Goal: Transaction & Acquisition: Purchase product/service

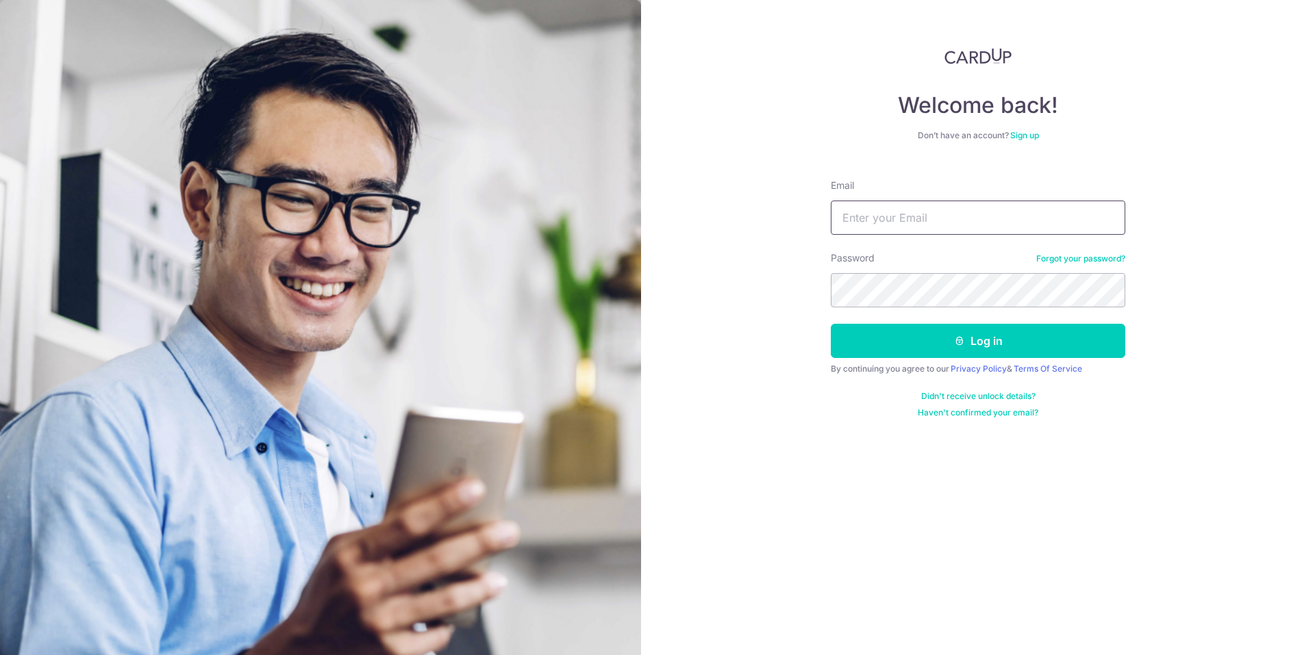
click at [889, 227] on input "Email" at bounding box center [978, 218] width 294 height 34
type input "[EMAIL_ADDRESS][DOMAIN_NAME]"
click at [959, 347] on button "Log in" at bounding box center [978, 341] width 294 height 34
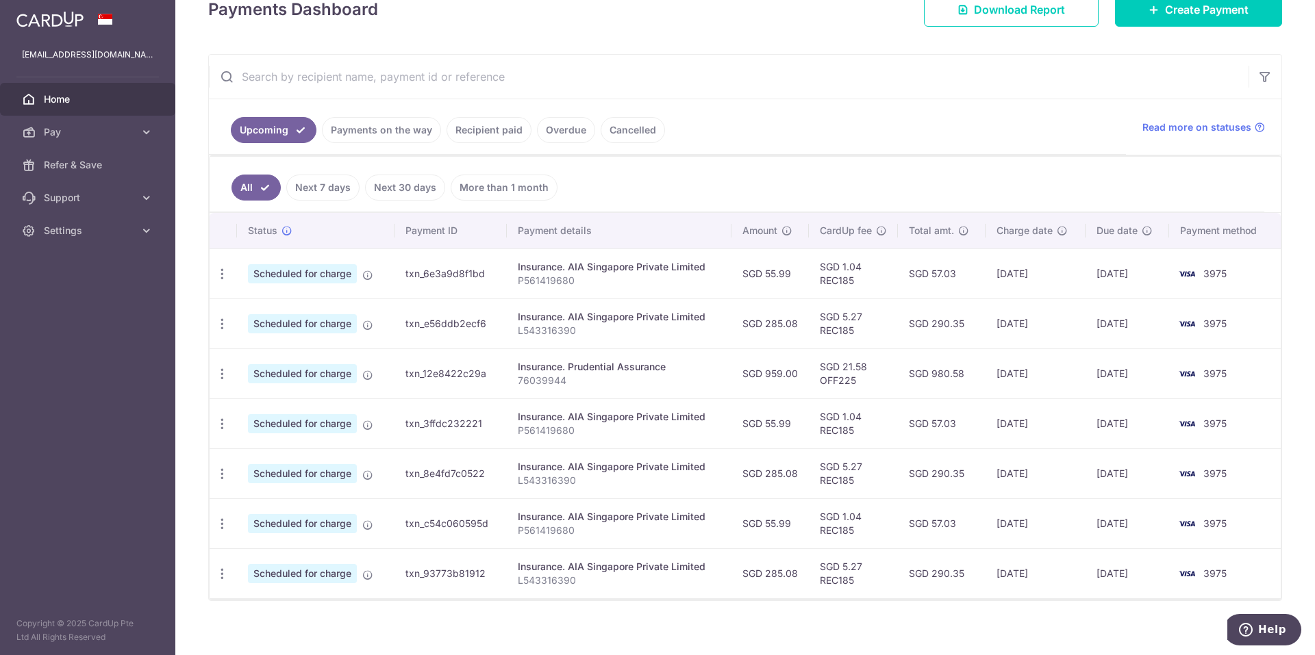
scroll to position [220, 0]
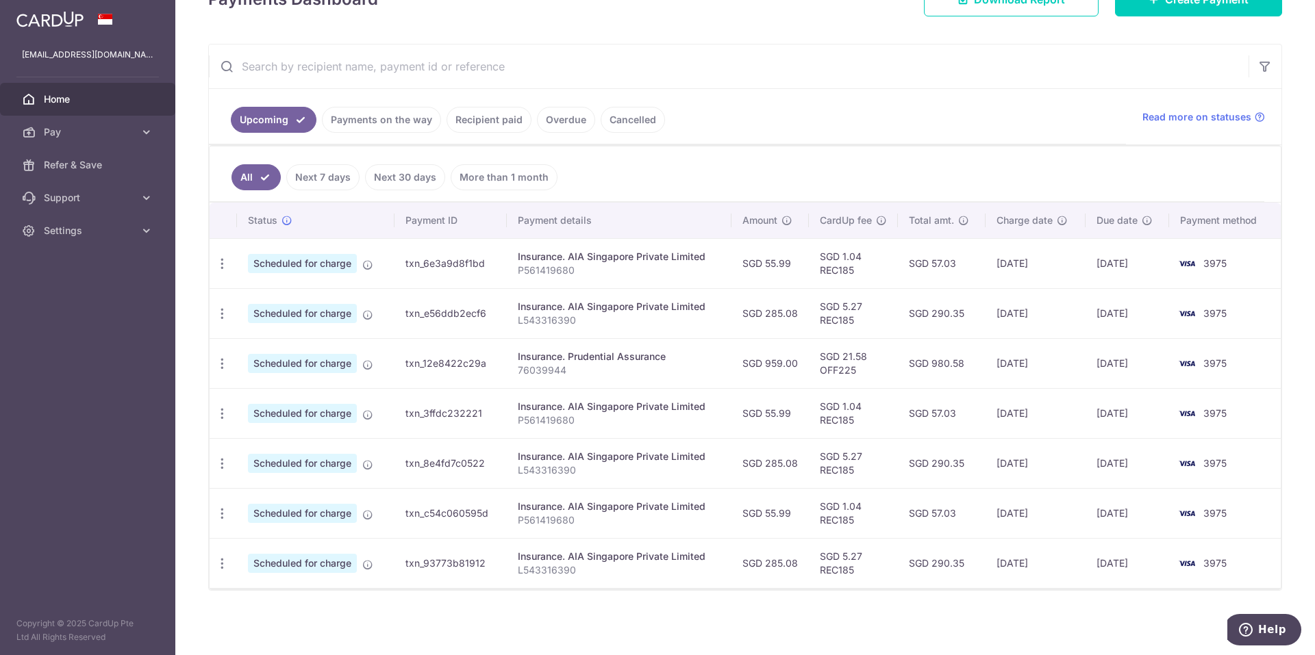
click at [353, 125] on link "Payments on the way" at bounding box center [381, 120] width 119 height 26
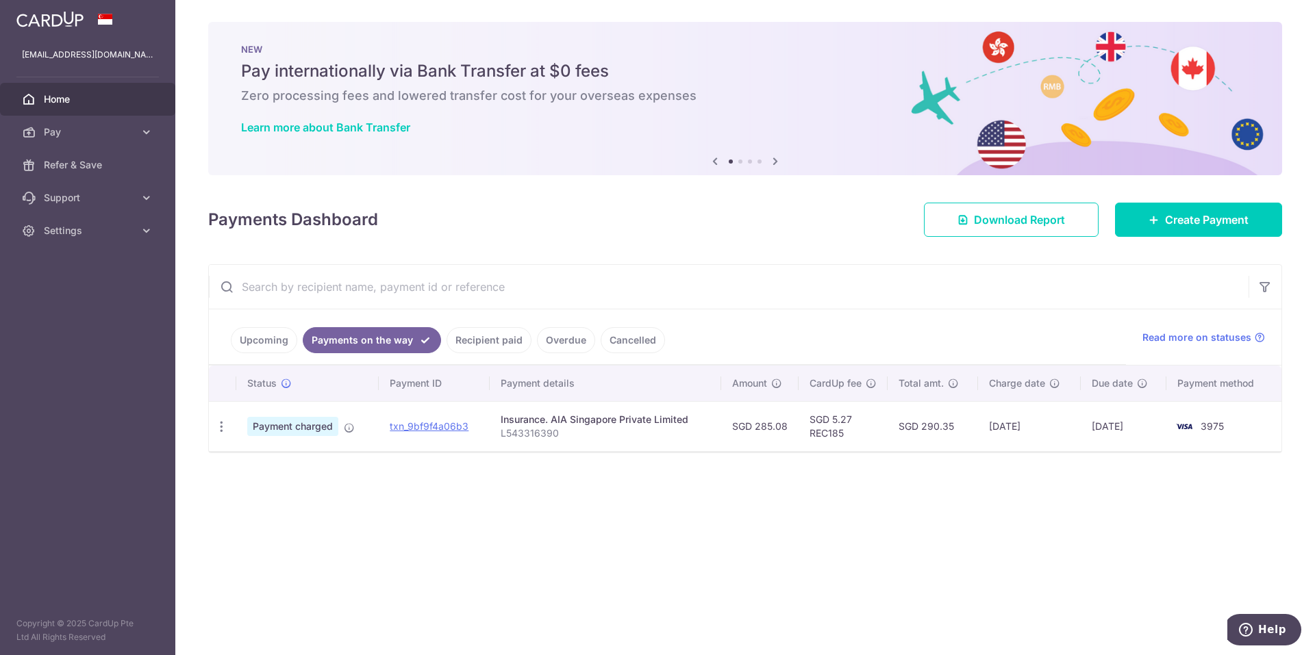
click at [481, 335] on link "Recipient paid" at bounding box center [488, 340] width 85 height 26
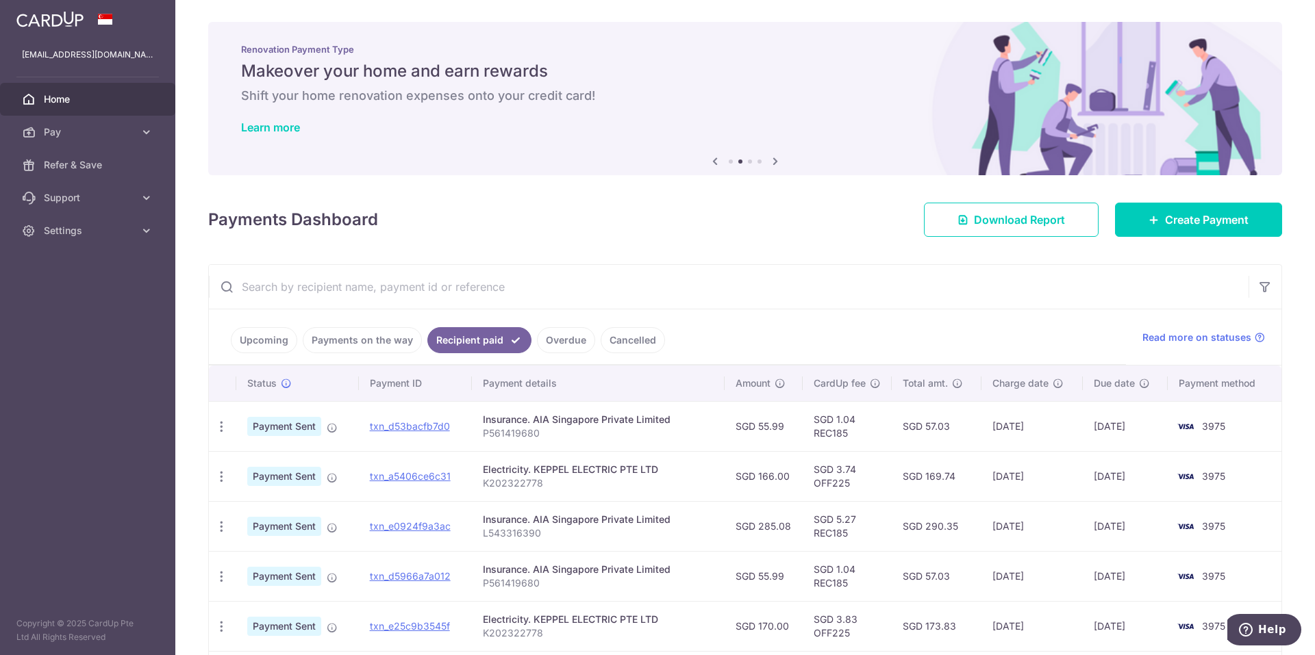
click at [261, 337] on link "Upcoming" at bounding box center [264, 340] width 66 height 26
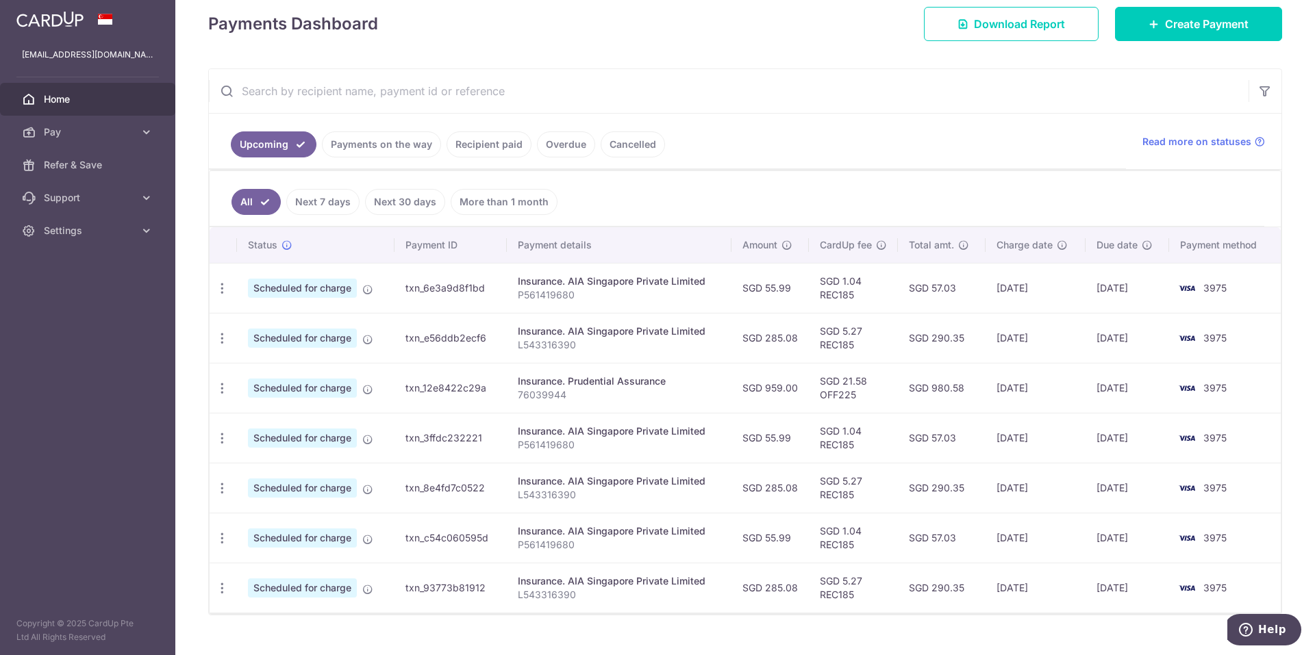
scroll to position [205, 0]
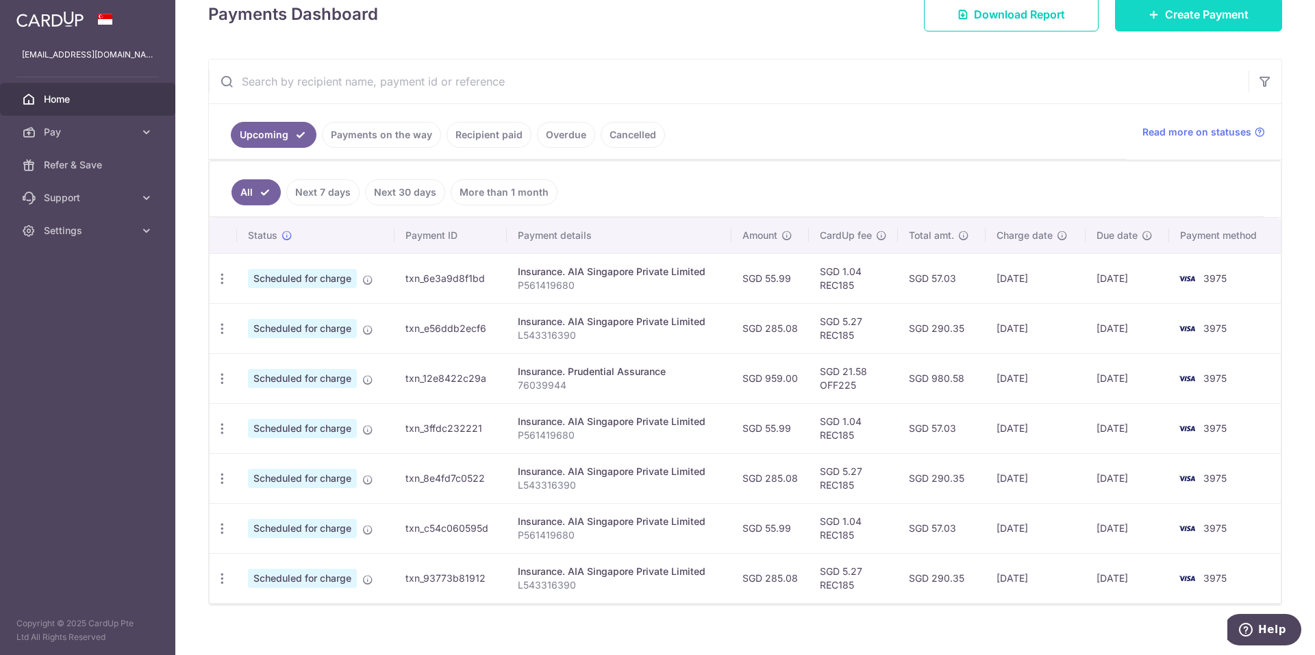
click at [1186, 8] on span "Create Payment" at bounding box center [1207, 14] width 84 height 16
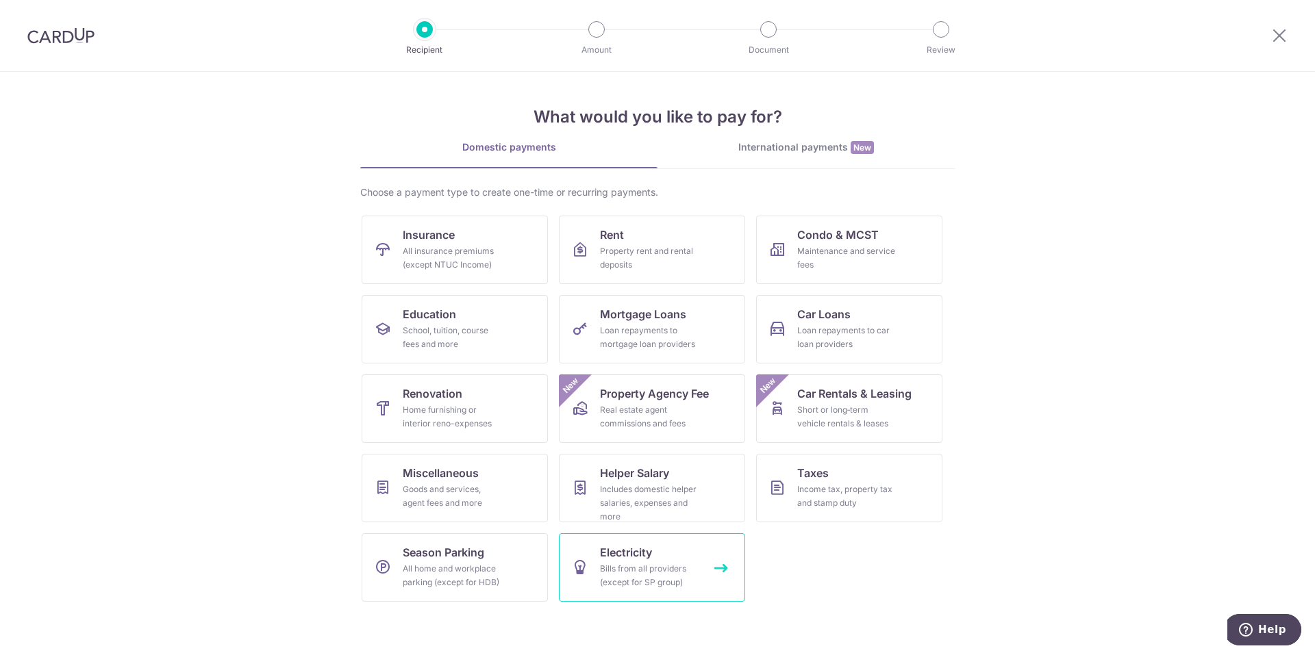
click at [637, 575] on div "Bills from all providers (except for SP group)" at bounding box center [649, 575] width 99 height 27
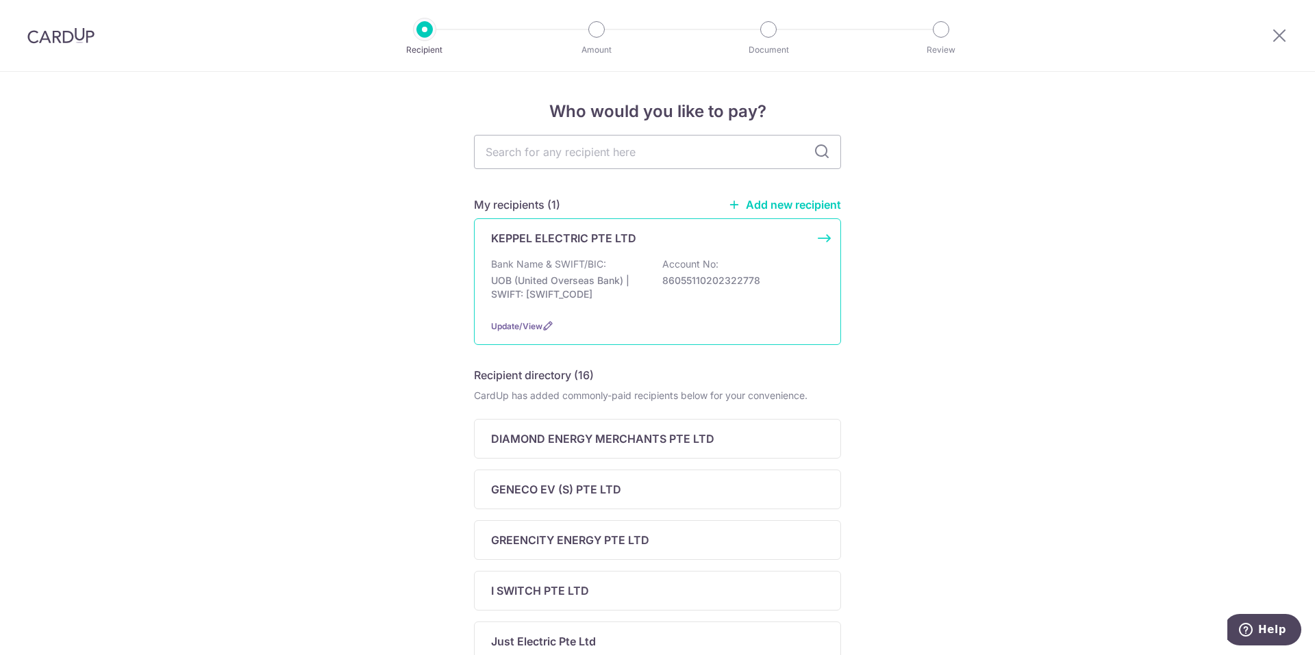
click at [564, 283] on p "UOB (United Overseas Bank) | SWIFT: UOVBSGSGXXX" at bounding box center [567, 287] width 153 height 27
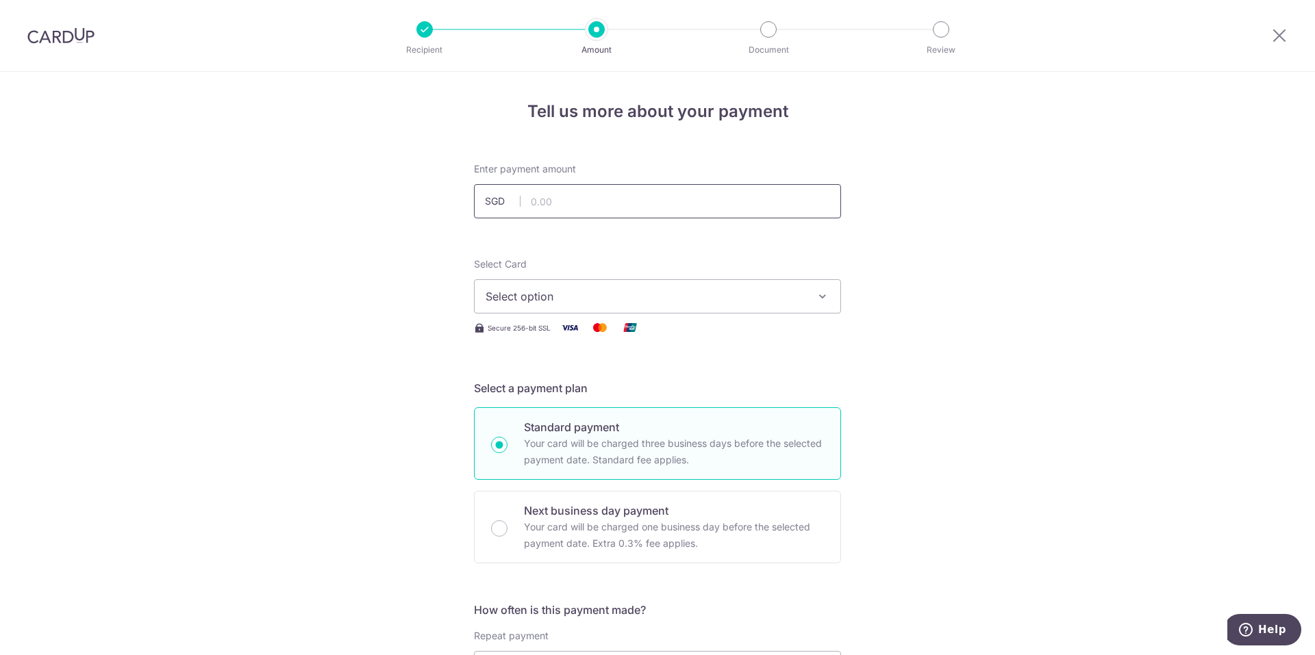
click at [543, 201] on input "text" at bounding box center [657, 201] width 367 height 34
type input "167.00"
click at [649, 294] on span "Select option" at bounding box center [644, 296] width 319 height 16
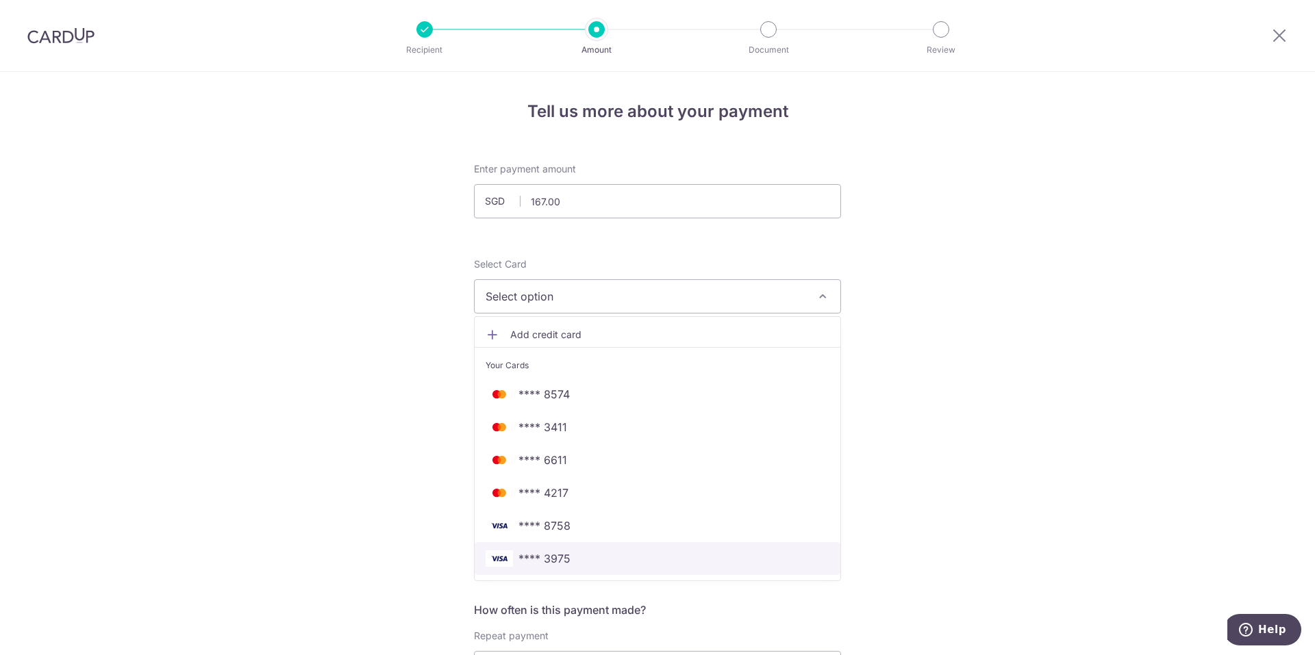
click at [554, 556] on span "**** 3975" at bounding box center [544, 558] width 52 height 16
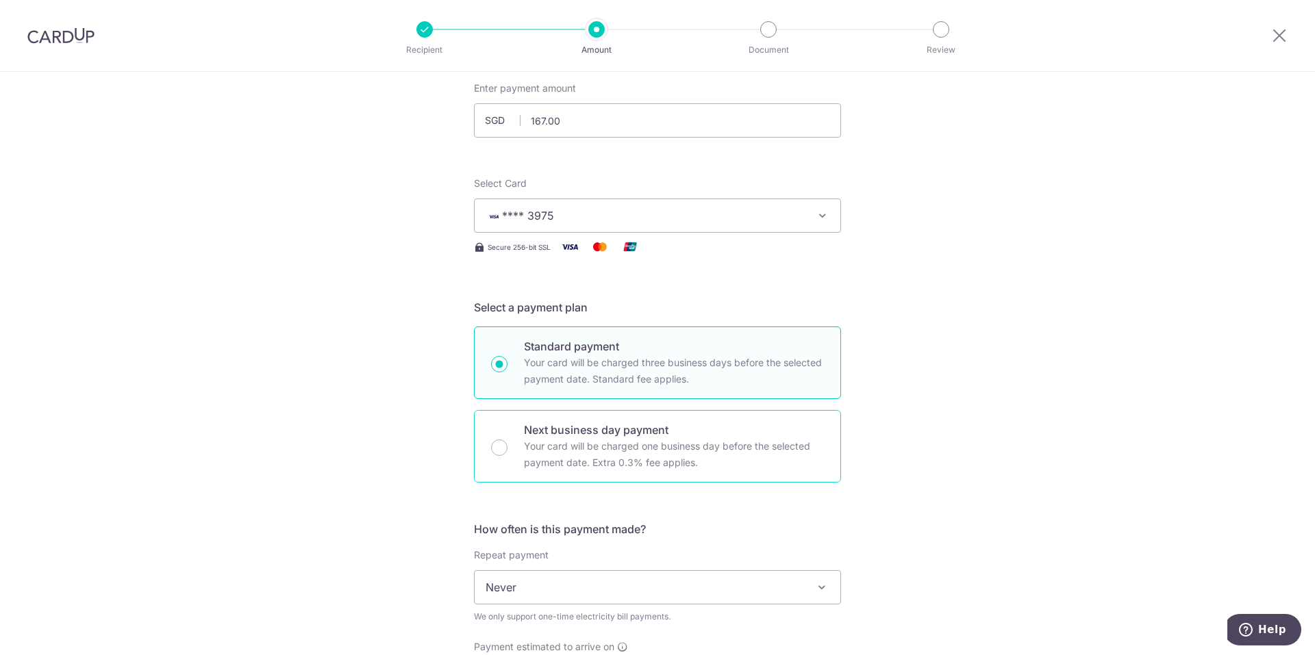
scroll to position [274, 0]
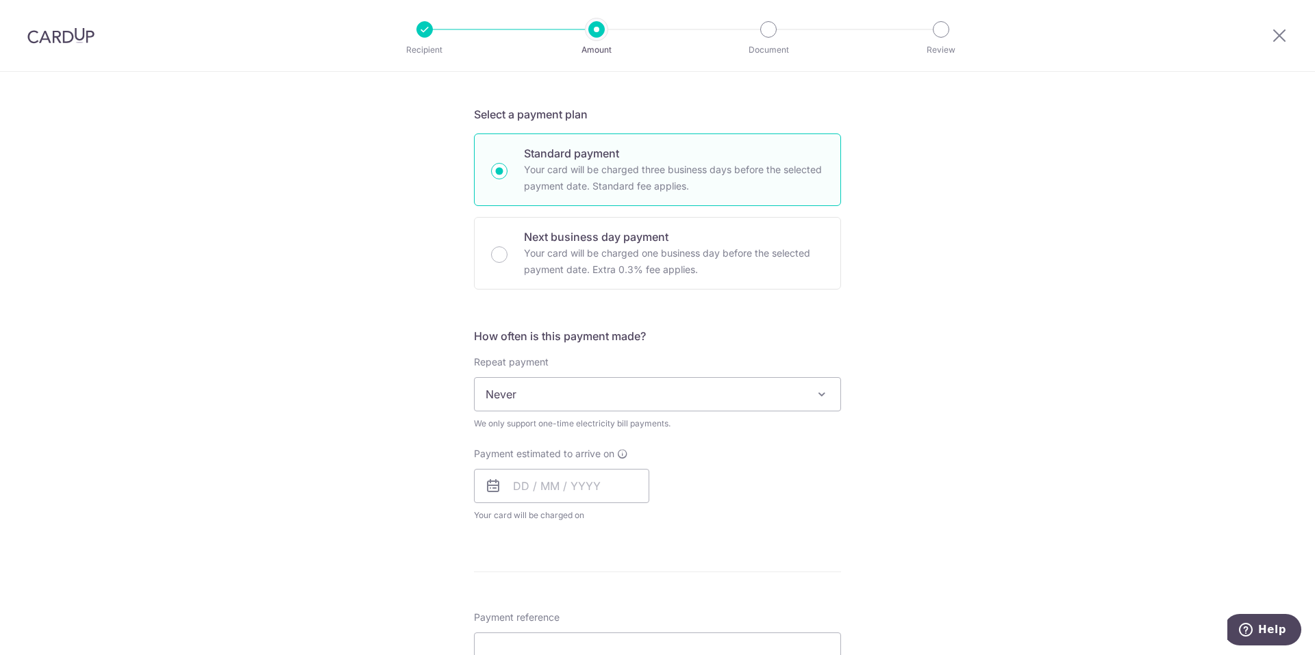
click at [590, 397] on span "Never" at bounding box center [657, 394] width 366 height 33
click at [539, 476] on input "text" at bounding box center [561, 486] width 175 height 34
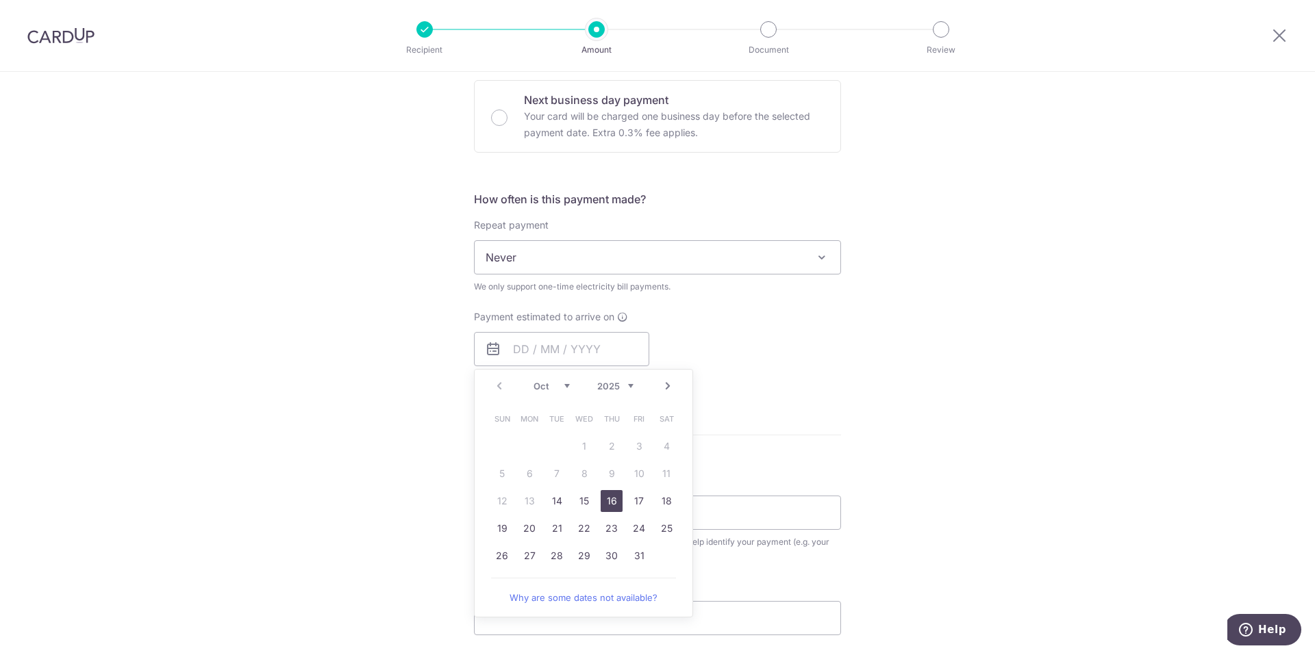
drag, startPoint x: 603, startPoint y: 504, endPoint x: 1313, endPoint y: 218, distance: 766.2
click at [603, 504] on link "16" at bounding box center [611, 501] width 22 height 22
type input "16/10/2025"
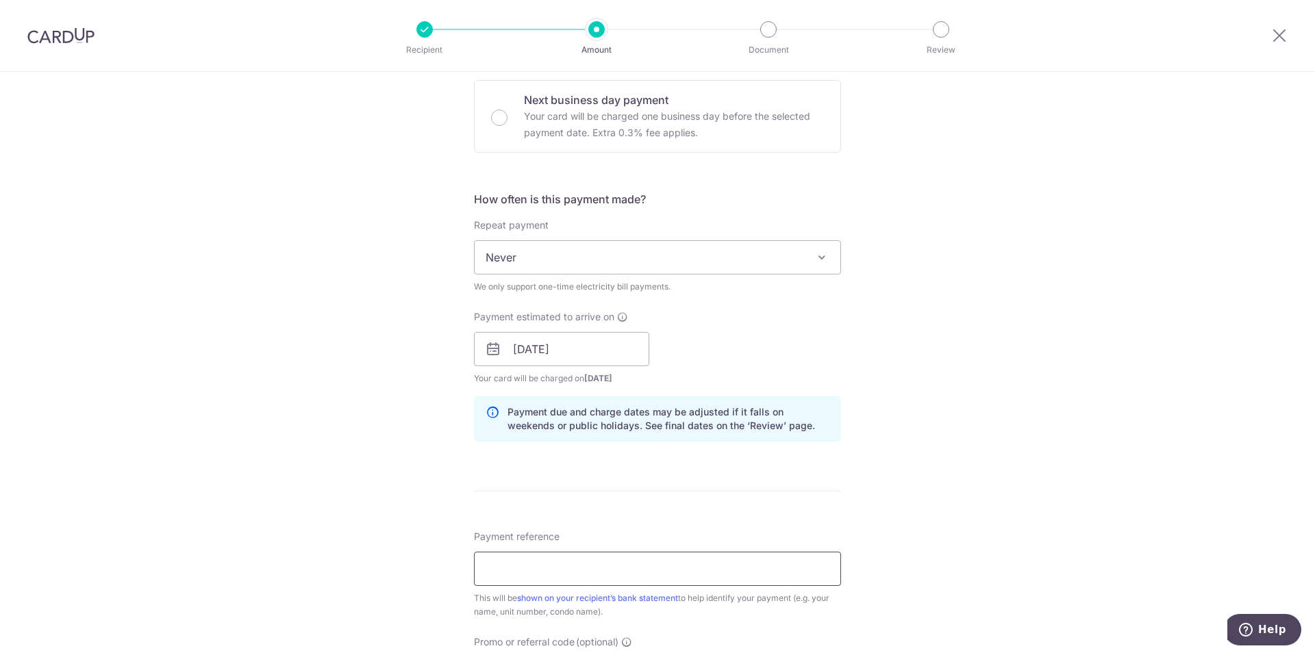
click at [631, 566] on input "Payment reference" at bounding box center [657, 569] width 367 height 34
type input "K202322778"
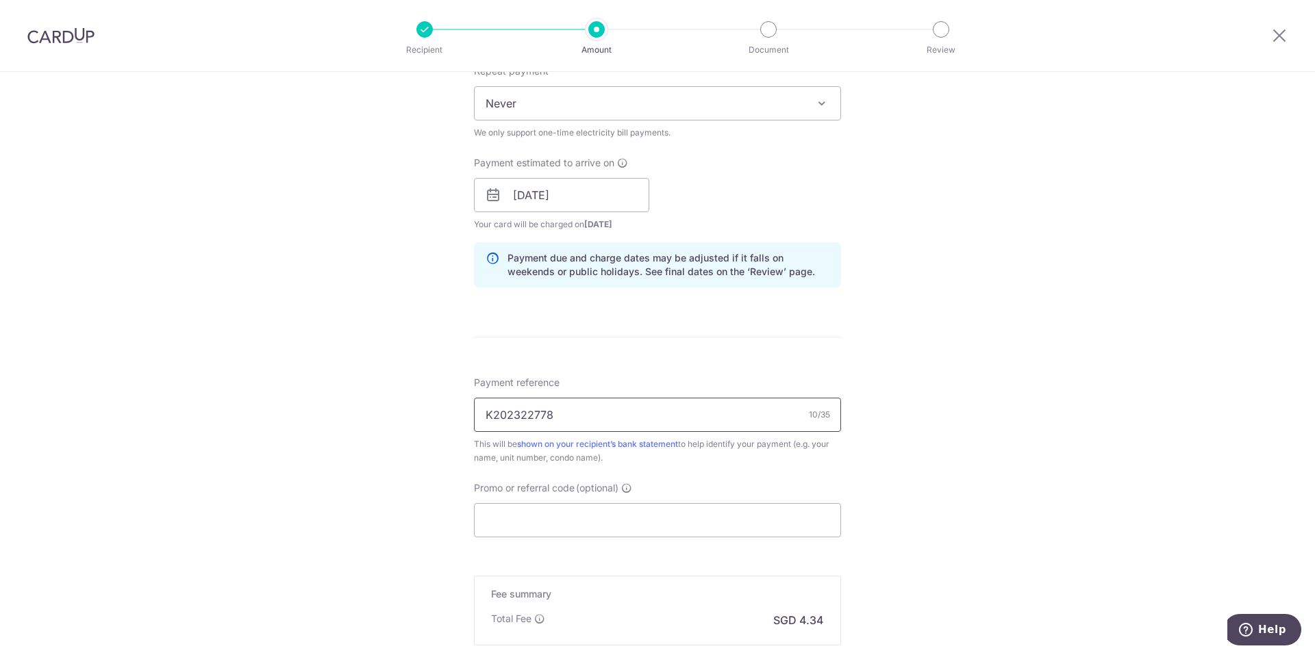
scroll to position [616, 0]
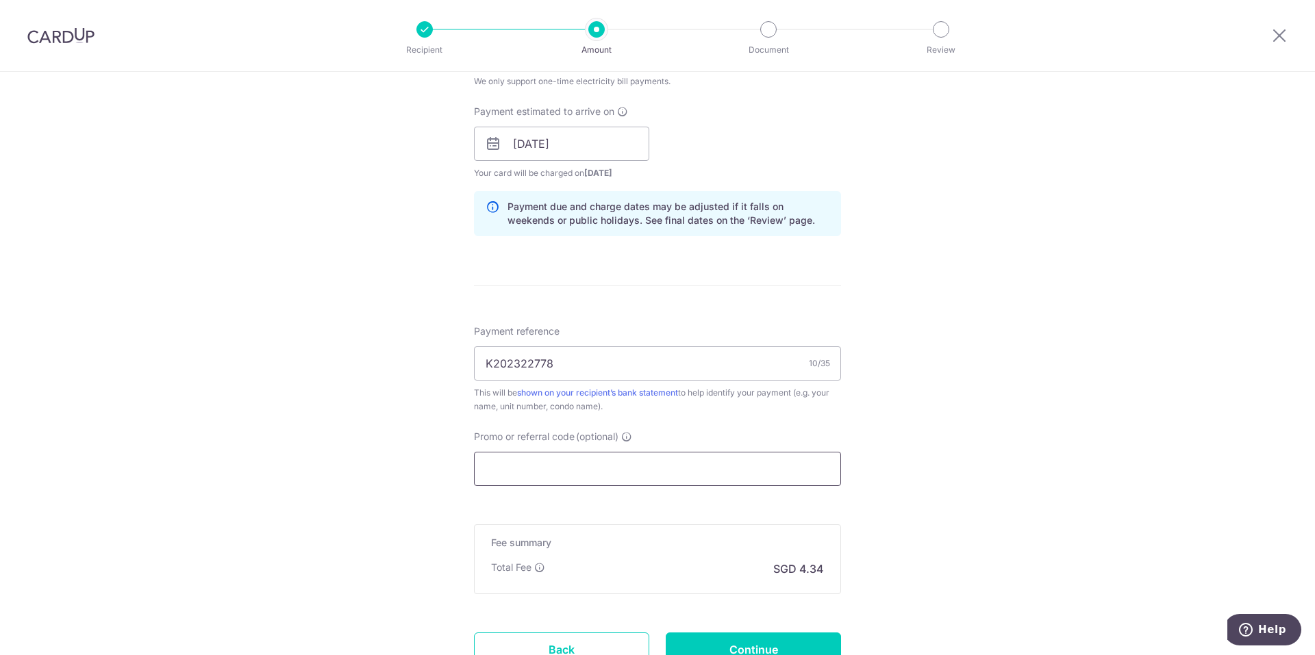
click at [522, 469] on input "Promo or referral code (optional)" at bounding box center [657, 469] width 367 height 34
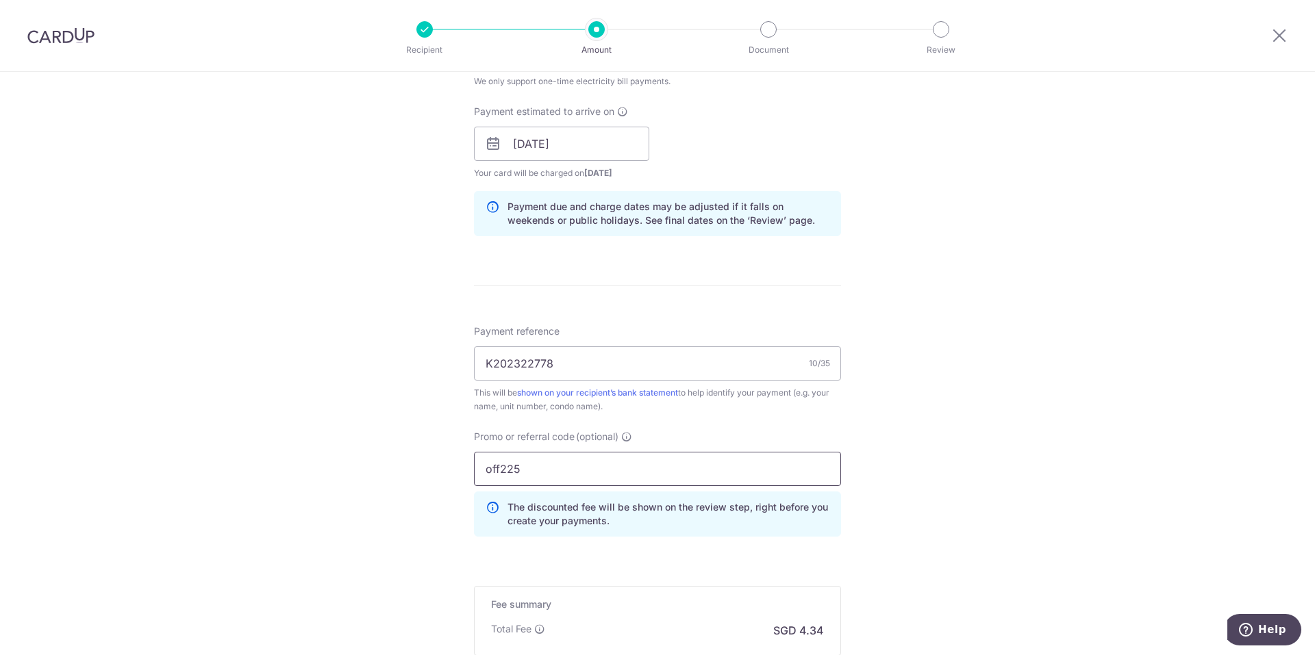
type input "off225"
click at [1109, 342] on div "Tell us more about your payment Enter payment amount SGD 167.00 167.00 Select C…" at bounding box center [657, 144] width 1315 height 1376
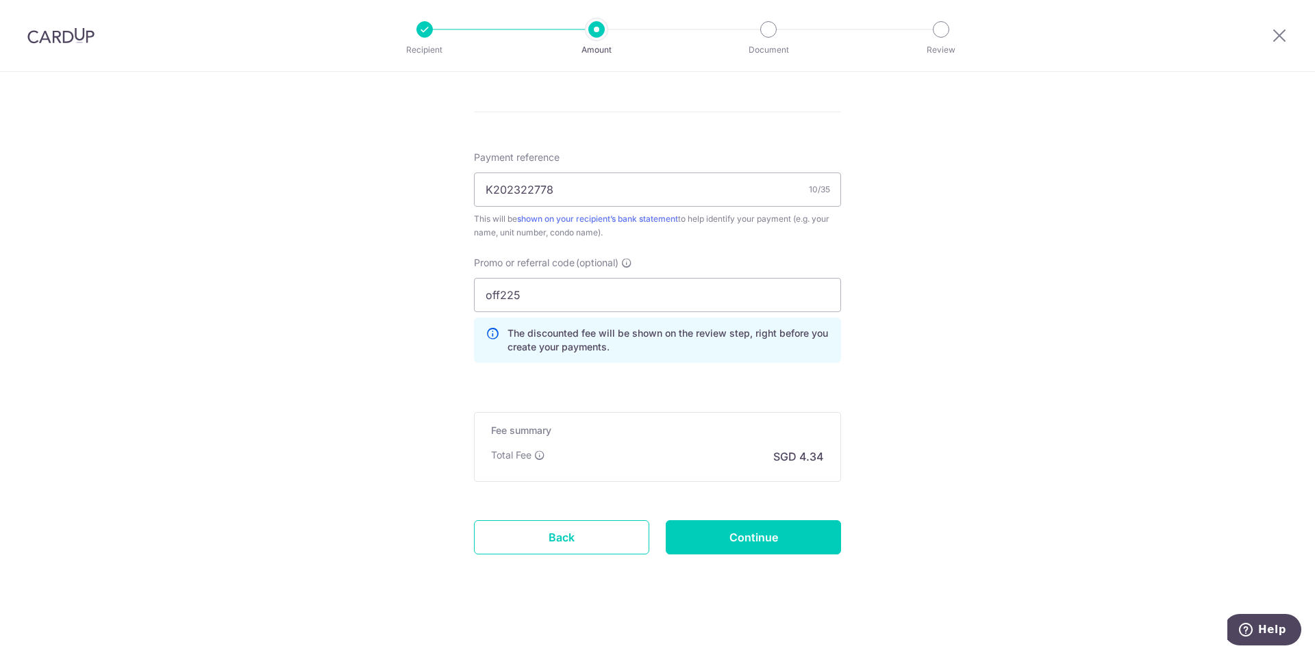
scroll to position [792, 0]
click at [752, 535] on input "Continue" at bounding box center [753, 535] width 175 height 34
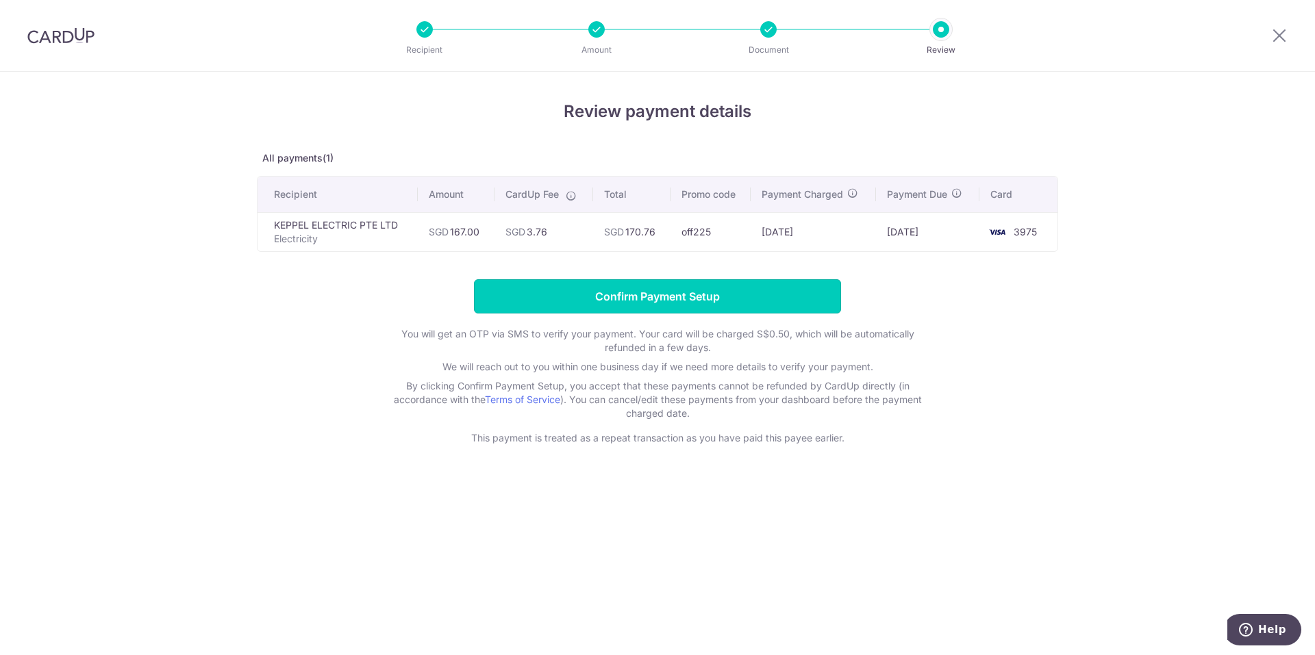
click at [711, 291] on input "Confirm Payment Setup" at bounding box center [657, 296] width 367 height 34
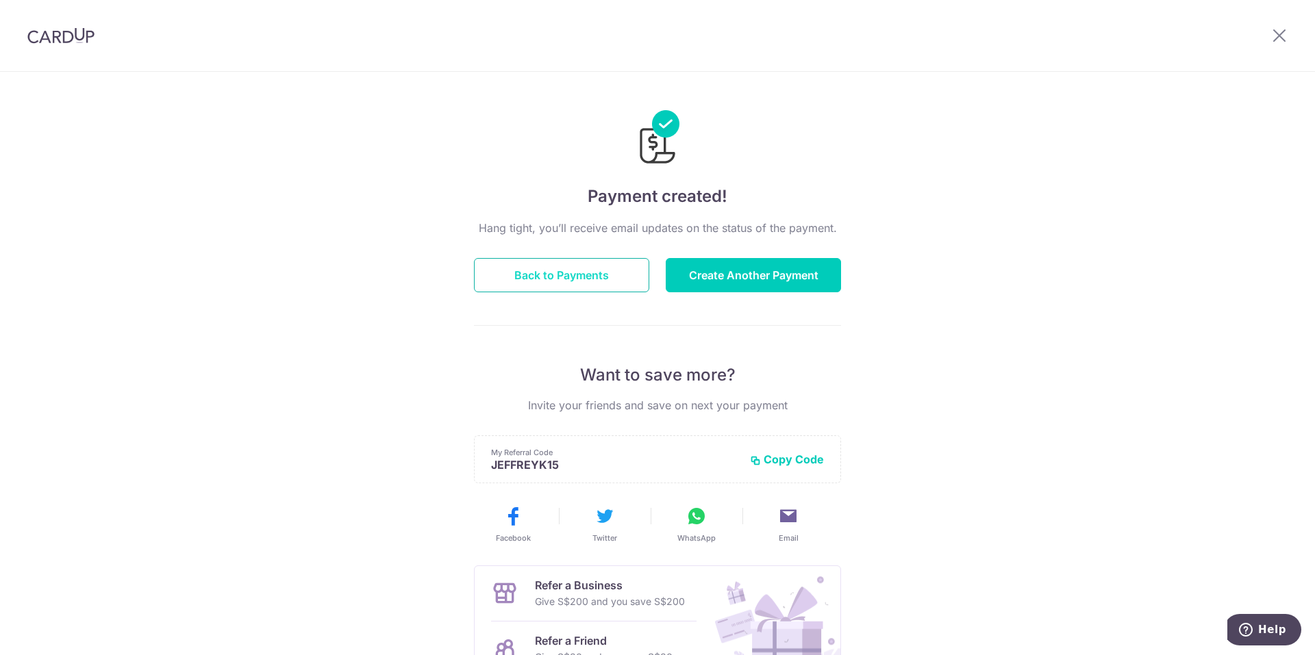
click at [615, 277] on button "Back to Payments" at bounding box center [561, 275] width 175 height 34
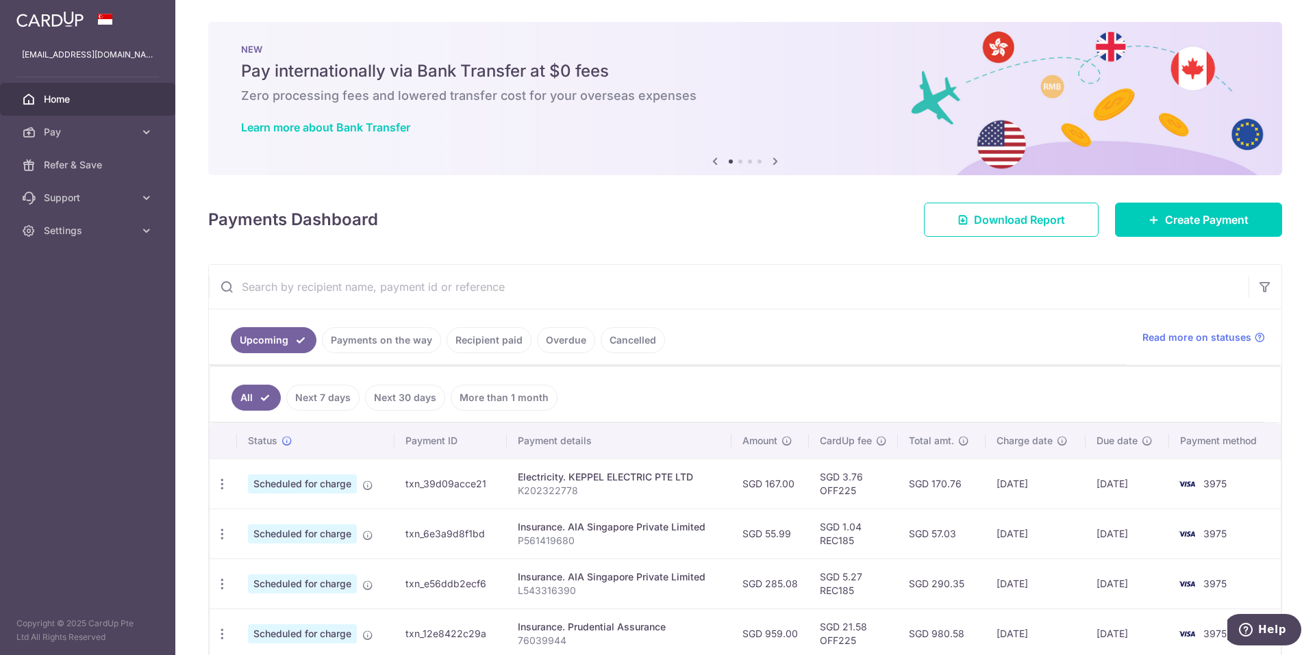
click at [382, 344] on link "Payments on the way" at bounding box center [381, 340] width 119 height 26
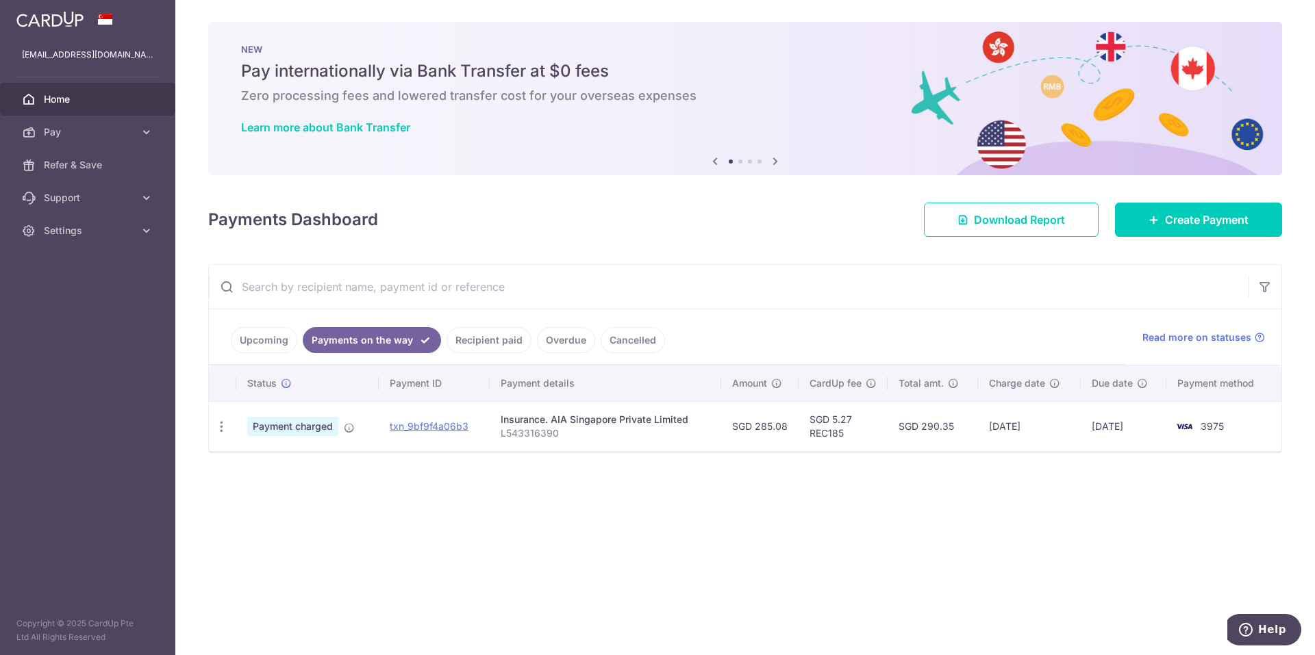
click at [473, 340] on link "Recipient paid" at bounding box center [488, 340] width 85 height 26
